Goal: Find specific page/section: Find specific page/section

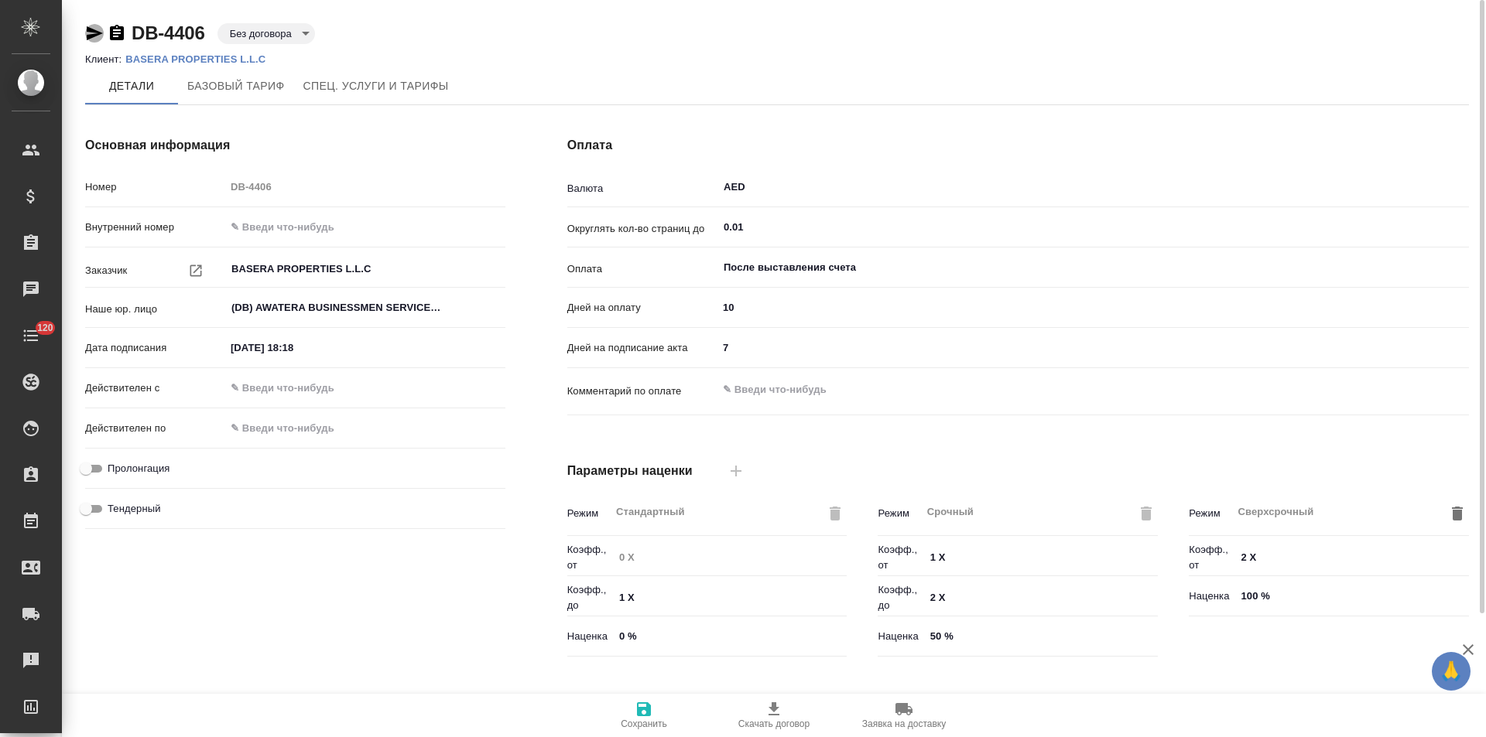
click at [96, 32] on icon "button" at bounding box center [95, 33] width 16 height 14
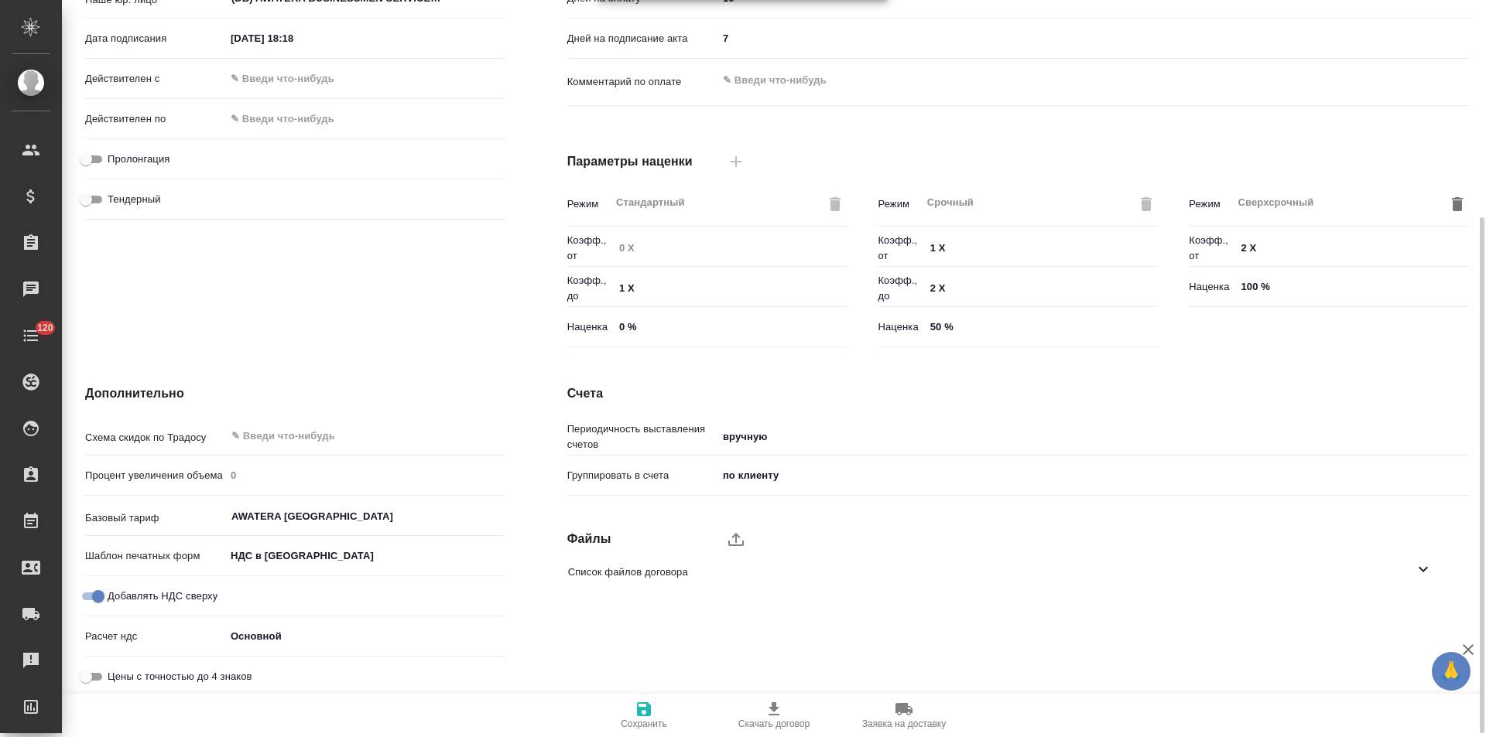
scroll to position [315, 0]
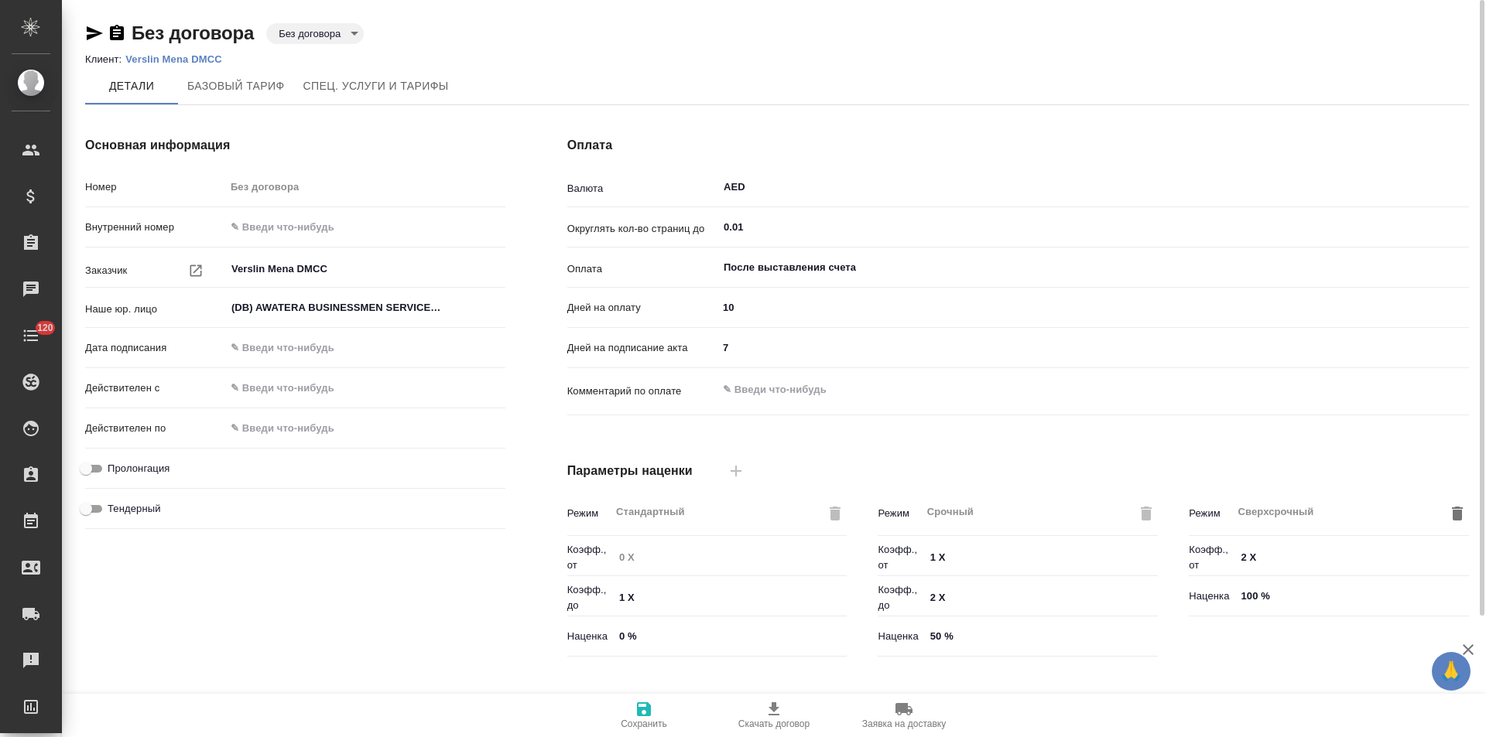
click at [92, 30] on icon "button" at bounding box center [95, 33] width 16 height 14
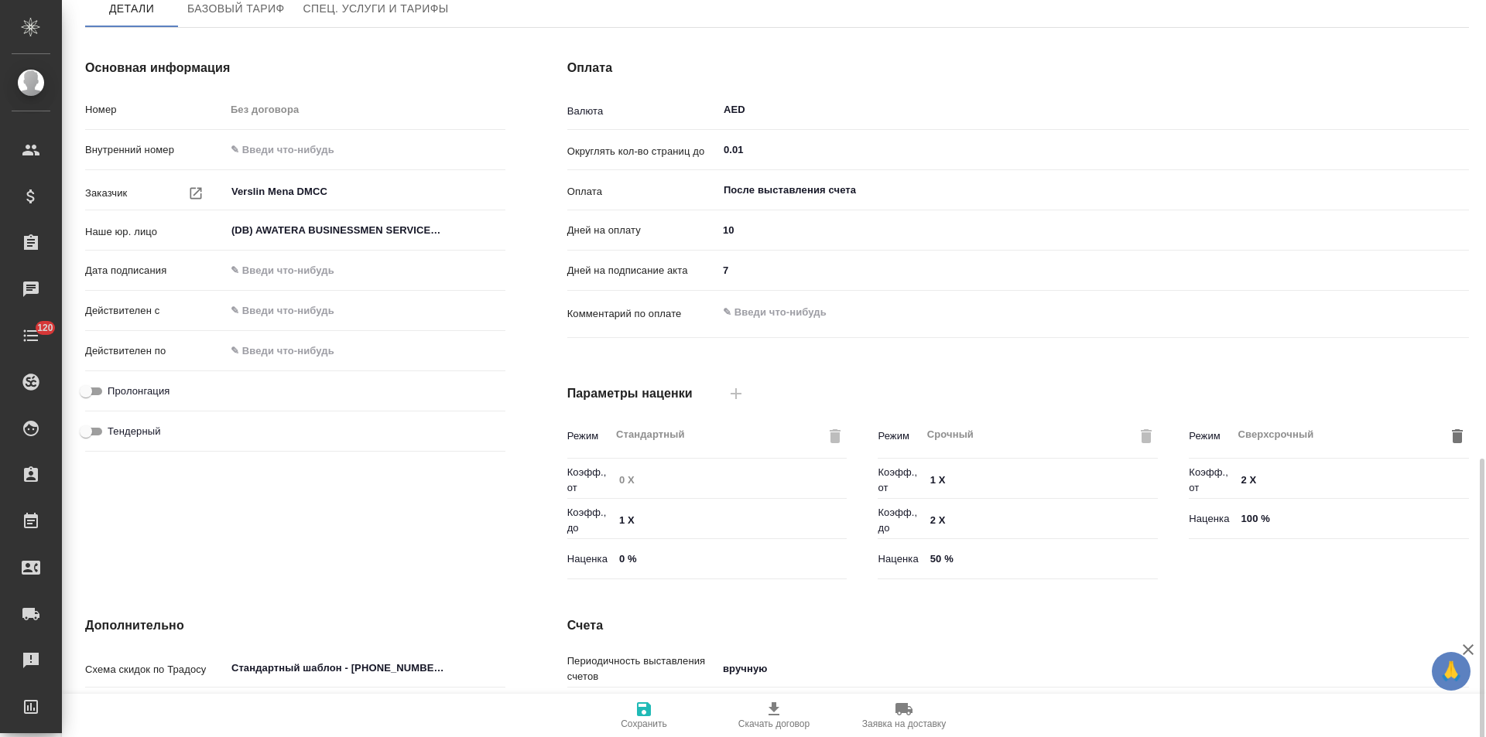
scroll to position [315, 0]
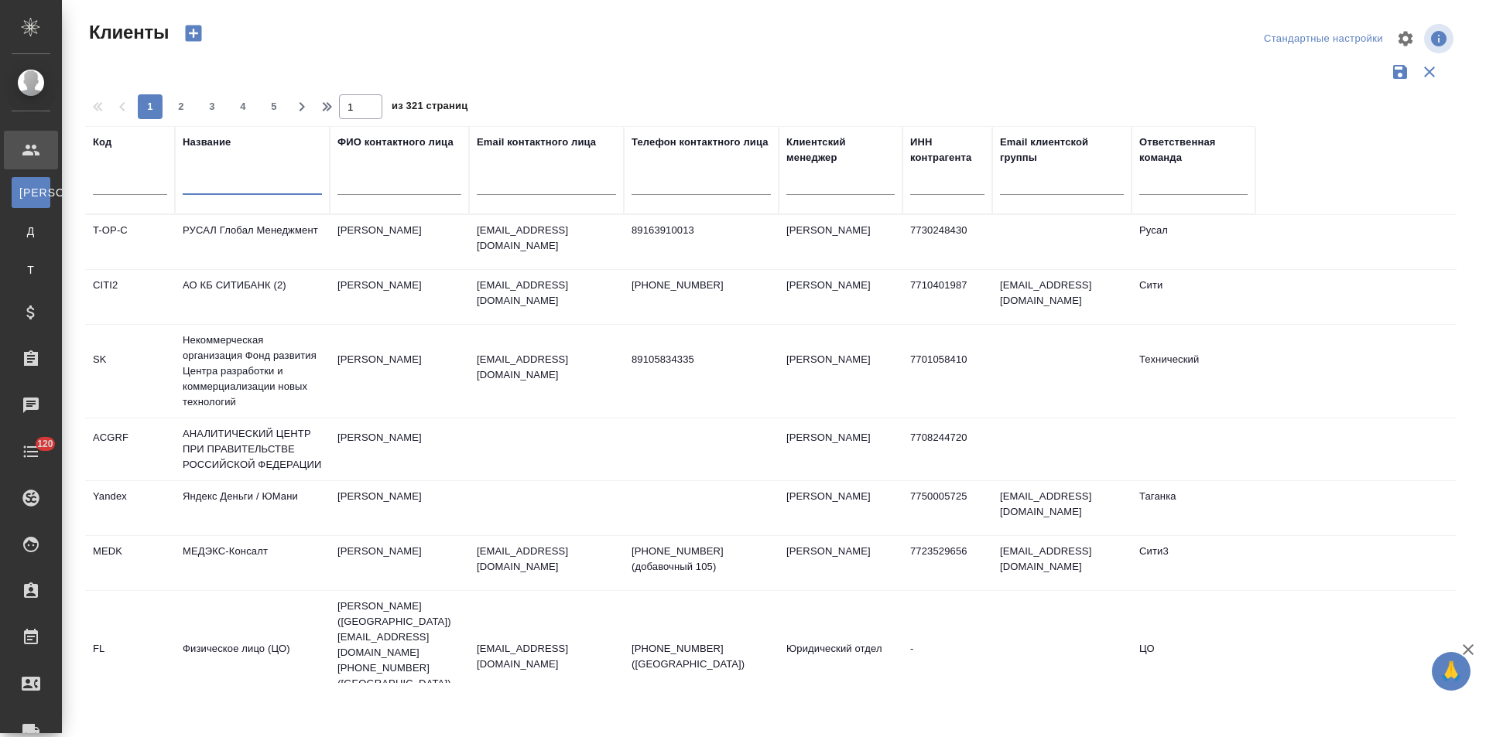
select select "RU"
click at [238, 184] on input "text" at bounding box center [252, 185] width 139 height 19
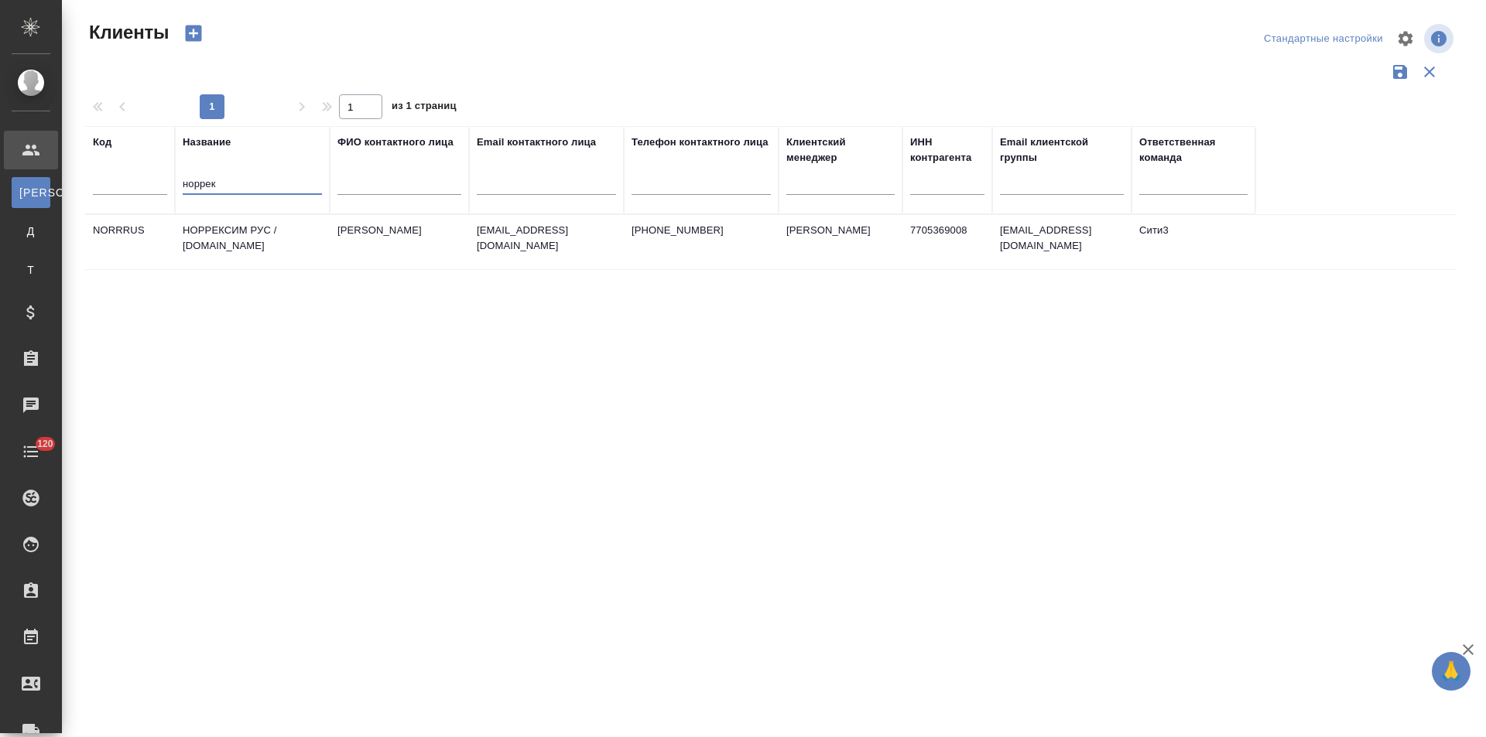
type input "норрек"
